Goal: Find specific page/section: Find specific page/section

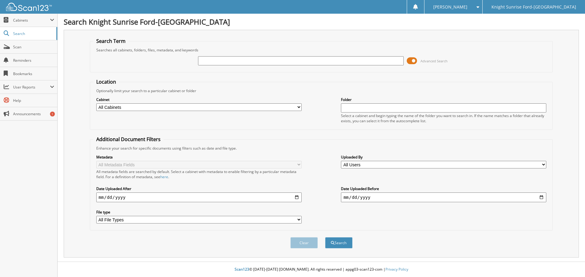
click at [253, 61] on input "text" at bounding box center [300, 60] width 205 height 9
type input "644890"
click at [325, 238] on button "Search" at bounding box center [338, 243] width 27 height 11
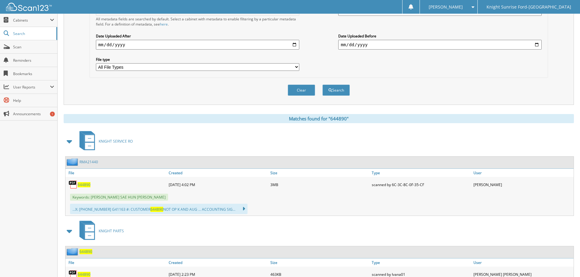
scroll to position [183, 0]
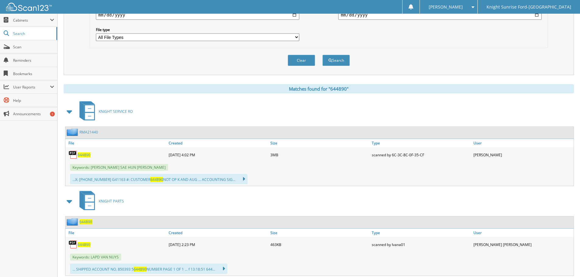
click at [92, 157] on div "644890" at bounding box center [116, 155] width 102 height 12
click at [84, 156] on span "644890" at bounding box center [84, 155] width 13 height 5
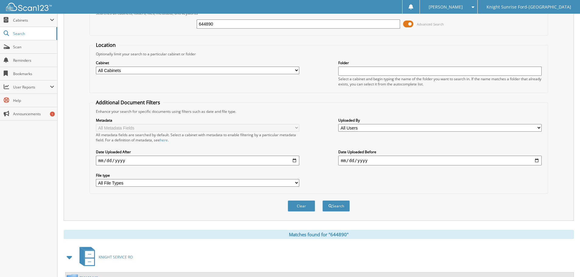
scroll to position [0, 0]
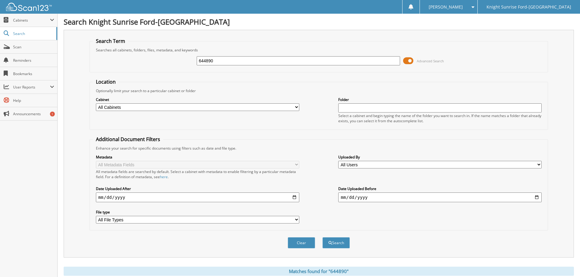
drag, startPoint x: 286, startPoint y: 63, endPoint x: 196, endPoint y: 64, distance: 90.2
click at [196, 64] on div "644890 Advanced Search" at bounding box center [319, 61] width 452 height 16
type input "645321"
click at [323, 238] on button "Search" at bounding box center [336, 243] width 27 height 11
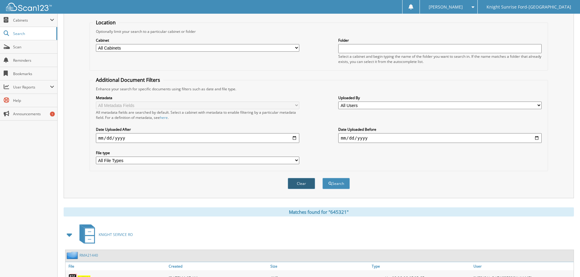
scroll to position [152, 0]
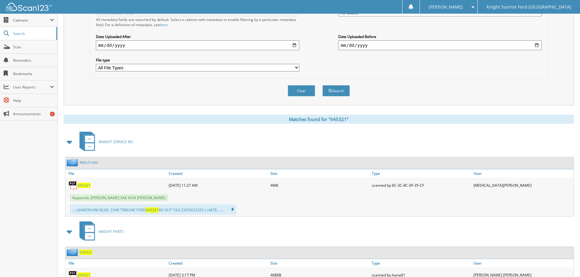
click at [83, 187] on span "645321" at bounding box center [84, 185] width 13 height 5
